Goal: Information Seeking & Learning: Learn about a topic

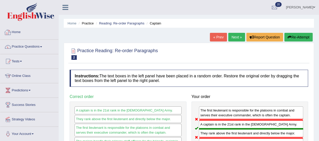
click at [16, 32] on link "Home" at bounding box center [29, 31] width 58 height 13
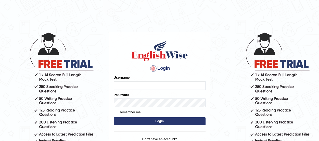
type input "benetta_parramatta"
click at [139, 120] on button "Login" at bounding box center [160, 121] width 92 height 8
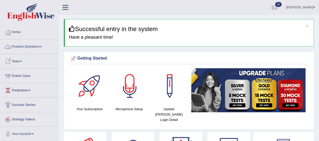
click at [29, 47] on link "Practice Questions" at bounding box center [29, 46] width 58 height 13
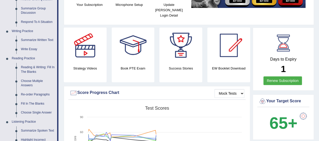
scroll to position [113, 0]
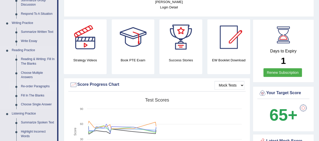
click at [40, 86] on link "Re-order Paragraphs" at bounding box center [38, 86] width 38 height 9
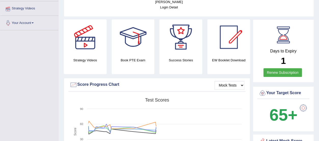
scroll to position [122, 0]
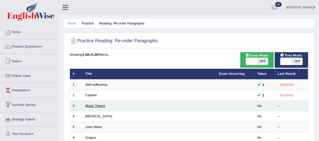
click at [98, 105] on link "Music Theory" at bounding box center [95, 106] width 20 height 4
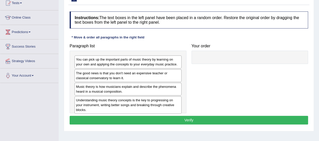
scroll to position [55, 0]
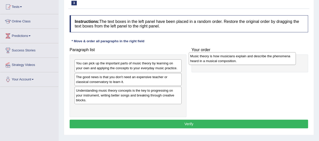
drag, startPoint x: 140, startPoint y: 95, endPoint x: 254, endPoint y: 61, distance: 119.1
click at [254, 61] on div "Music theory is how musicians explain and describe the phenomena heard in a mus…" at bounding box center [242, 58] width 107 height 13
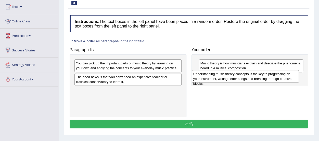
drag, startPoint x: 168, startPoint y: 95, endPoint x: 285, endPoint y: 79, distance: 118.3
click at [285, 79] on div "Understanding music theory concepts is the key to progressing on your instrumen…" at bounding box center [245, 76] width 107 height 13
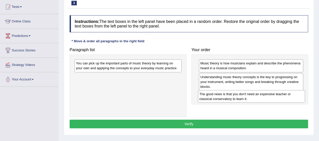
drag, startPoint x: 160, startPoint y: 79, endPoint x: 283, endPoint y: 96, distance: 124.6
click at [283, 96] on div "The good news is that you don't need an expensive teacher or classical conserva…" at bounding box center [251, 96] width 107 height 13
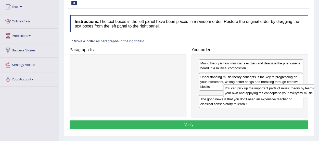
drag, startPoint x: 138, startPoint y: 67, endPoint x: 296, endPoint y: 97, distance: 160.4
click at [296, 97] on div "You can pick up the important parts of music theory by learning on your own and…" at bounding box center [276, 90] width 107 height 13
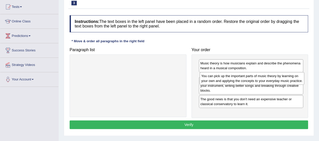
drag, startPoint x: 260, startPoint y: 100, endPoint x: 261, endPoint y: 81, distance: 18.9
click at [261, 81] on div "You can pick up the important parts of music theory by learning on your own and…" at bounding box center [252, 78] width 104 height 13
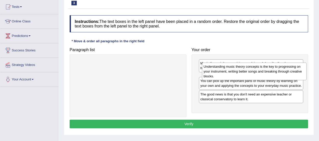
drag, startPoint x: 256, startPoint y: 93, endPoint x: 259, endPoint y: 69, distance: 23.7
click at [259, 69] on div "Understanding music theory concepts is the key to progressing on your instrumen…" at bounding box center [254, 72] width 104 height 18
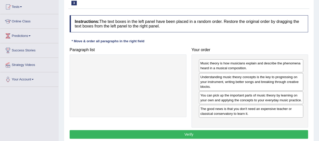
click at [218, 131] on button "Verify" at bounding box center [189, 134] width 238 height 9
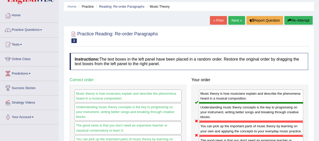
scroll to position [10, 0]
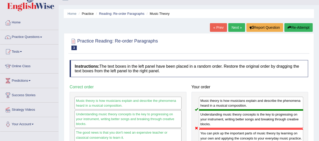
click at [237, 27] on link "Next »" at bounding box center [236, 27] width 17 height 9
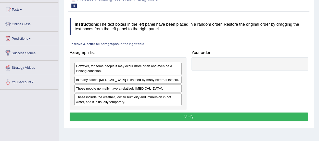
scroll to position [52, 0]
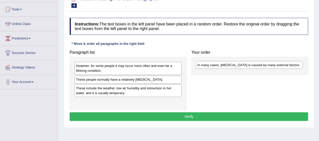
drag, startPoint x: 166, startPoint y: 80, endPoint x: 288, endPoint y: 66, distance: 122.2
click at [288, 66] on div "In many cases, dry skin is caused by many external factors." at bounding box center [249, 65] width 107 height 8
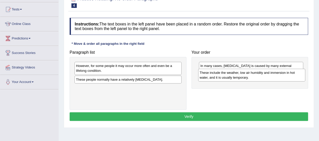
drag, startPoint x: 140, startPoint y: 90, endPoint x: 263, endPoint y: 76, distance: 123.7
click at [263, 76] on div "These include the weather, low air humidity and immersion in hot water, and it …" at bounding box center [251, 75] width 107 height 13
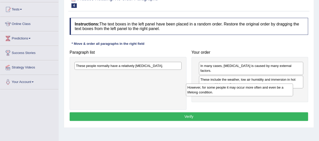
drag, startPoint x: 137, startPoint y: 69, endPoint x: 249, endPoint y: 91, distance: 113.5
click at [249, 91] on div "However, for some people it may occur more often and even be a lifelong conditi…" at bounding box center [239, 90] width 107 height 13
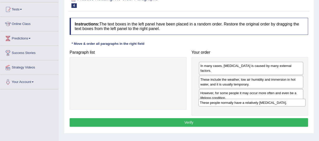
drag, startPoint x: 147, startPoint y: 67, endPoint x: 271, endPoint y: 103, distance: 129.2
click at [271, 103] on div "These people normally have a relatively sensitive skin." at bounding box center [251, 103] width 107 height 8
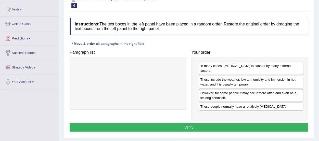
click at [235, 123] on button "Verify" at bounding box center [189, 127] width 238 height 9
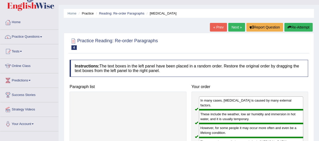
scroll to position [3, 0]
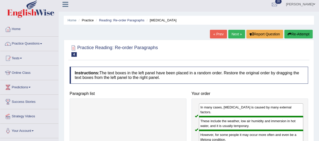
click at [234, 32] on link "Next »" at bounding box center [236, 34] width 17 height 9
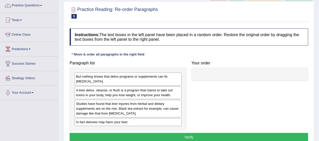
scroll to position [76, 0]
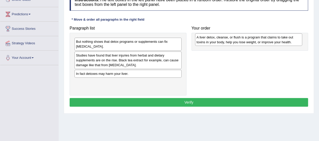
drag, startPoint x: 148, startPoint y: 60, endPoint x: 268, endPoint y: 42, distance: 121.9
click at [268, 42] on div "A liver detox, cleanse, or flush is a program that claims to take out toxins in…" at bounding box center [248, 39] width 107 height 13
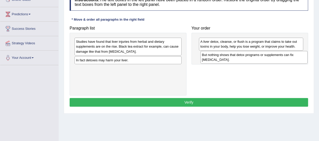
drag, startPoint x: 130, startPoint y: 45, endPoint x: 256, endPoint y: 58, distance: 126.6
click at [256, 58] on div "But nothing shows that detox programs or supplements can fix [MEDICAL_DATA]." at bounding box center [253, 57] width 107 height 13
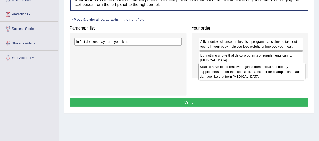
drag, startPoint x: 150, startPoint y: 48, endPoint x: 274, endPoint y: 72, distance: 126.2
click at [274, 72] on div "Studies have found that liver injuries from herbal and dietary supplements are …" at bounding box center [251, 72] width 107 height 18
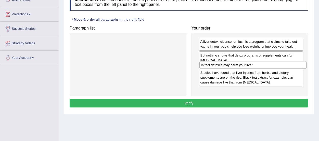
drag, startPoint x: 171, startPoint y: 45, endPoint x: 296, endPoint y: 68, distance: 127.1
click at [296, 68] on div "In fact detoxes may harm your liver." at bounding box center [252, 65] width 107 height 8
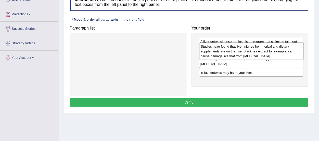
drag, startPoint x: 244, startPoint y: 80, endPoint x: 245, endPoint y: 49, distance: 30.8
click at [245, 49] on div "Studies have found that liver injuries from herbal and dietary supplements are …" at bounding box center [251, 52] width 104 height 18
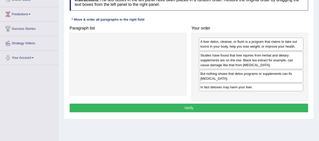
click at [211, 106] on button "Verify" at bounding box center [189, 108] width 238 height 9
